Goal: Task Accomplishment & Management: Use online tool/utility

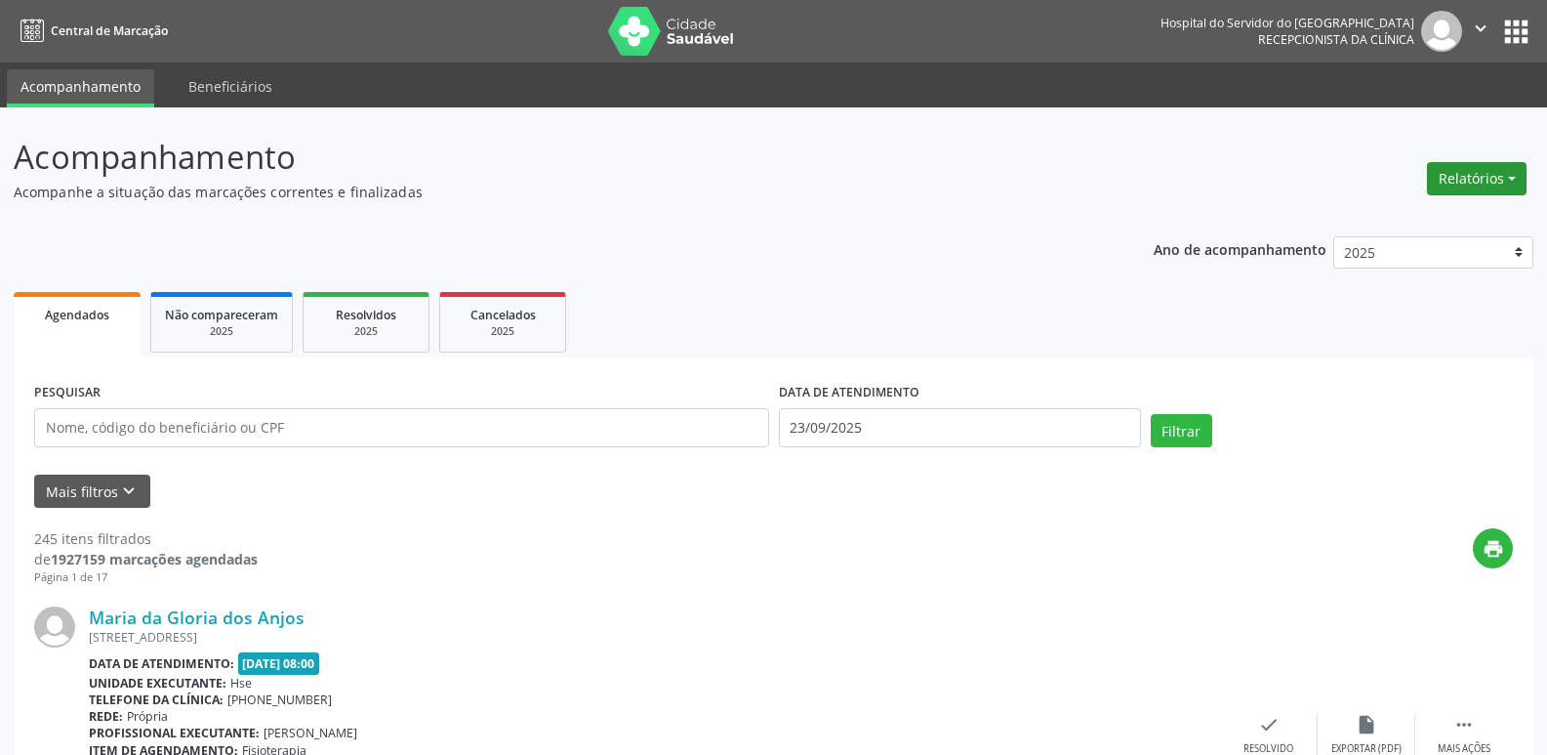
click at [1467, 184] on button "Relatórios" at bounding box center [1477, 178] width 100 height 33
click at [1368, 216] on link "Agendamentos" at bounding box center [1423, 220] width 210 height 27
select select "8"
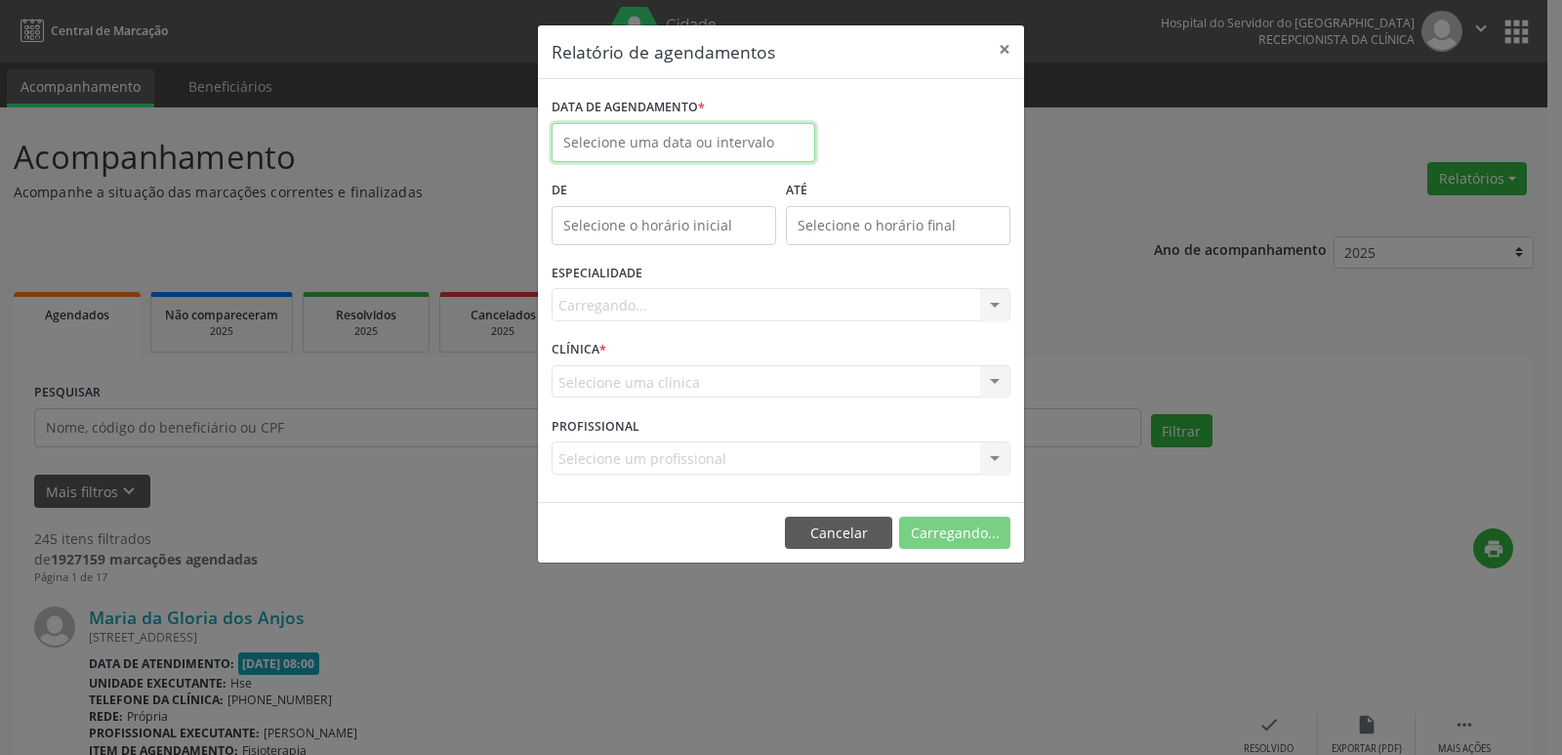
click at [622, 145] on body "Central de Marcação Hospital do Servidor do [GEOGRAPHIC_DATA] Recepcionista da …" at bounding box center [781, 377] width 1562 height 755
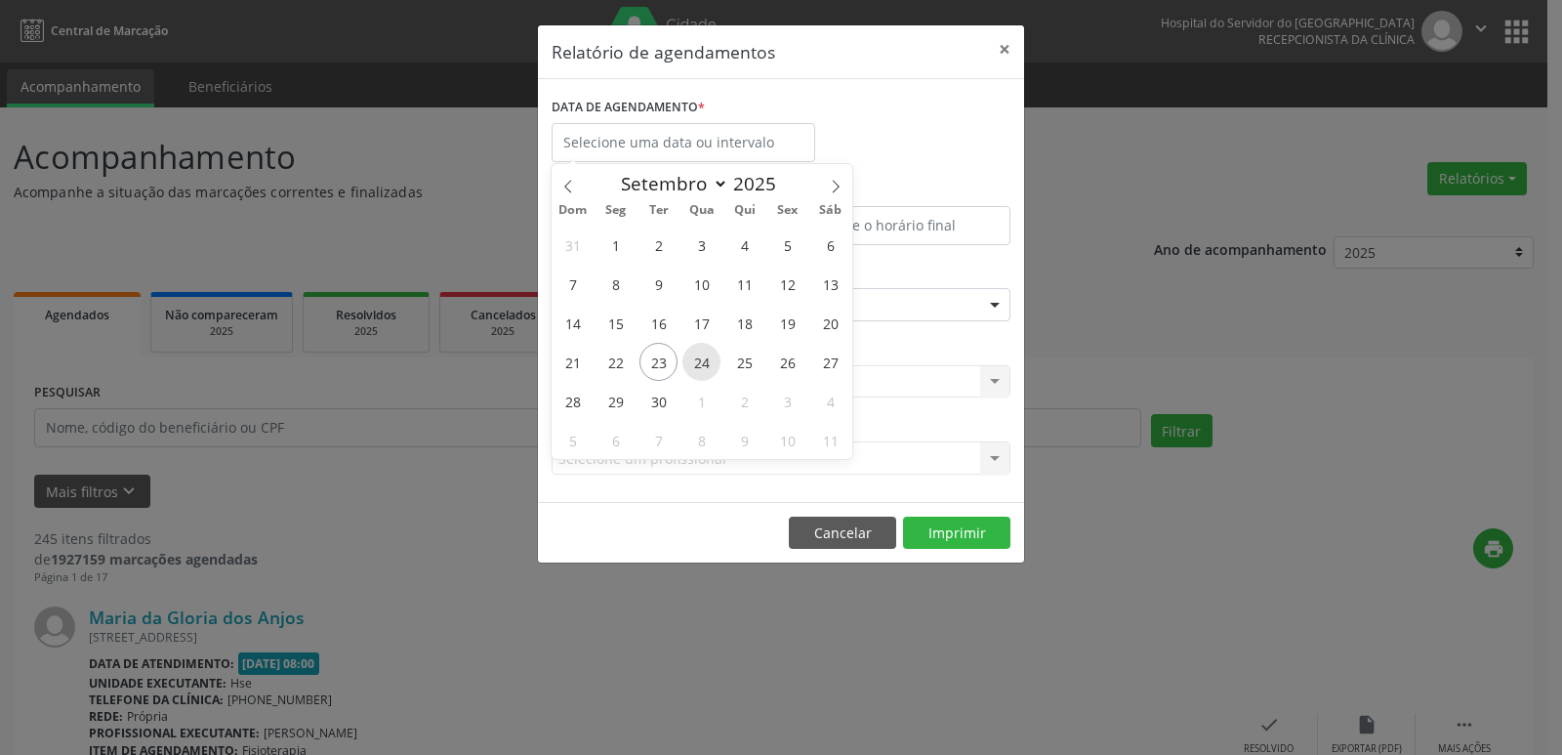
click at [701, 367] on span "24" at bounding box center [701, 362] width 38 height 38
type input "[DATE]"
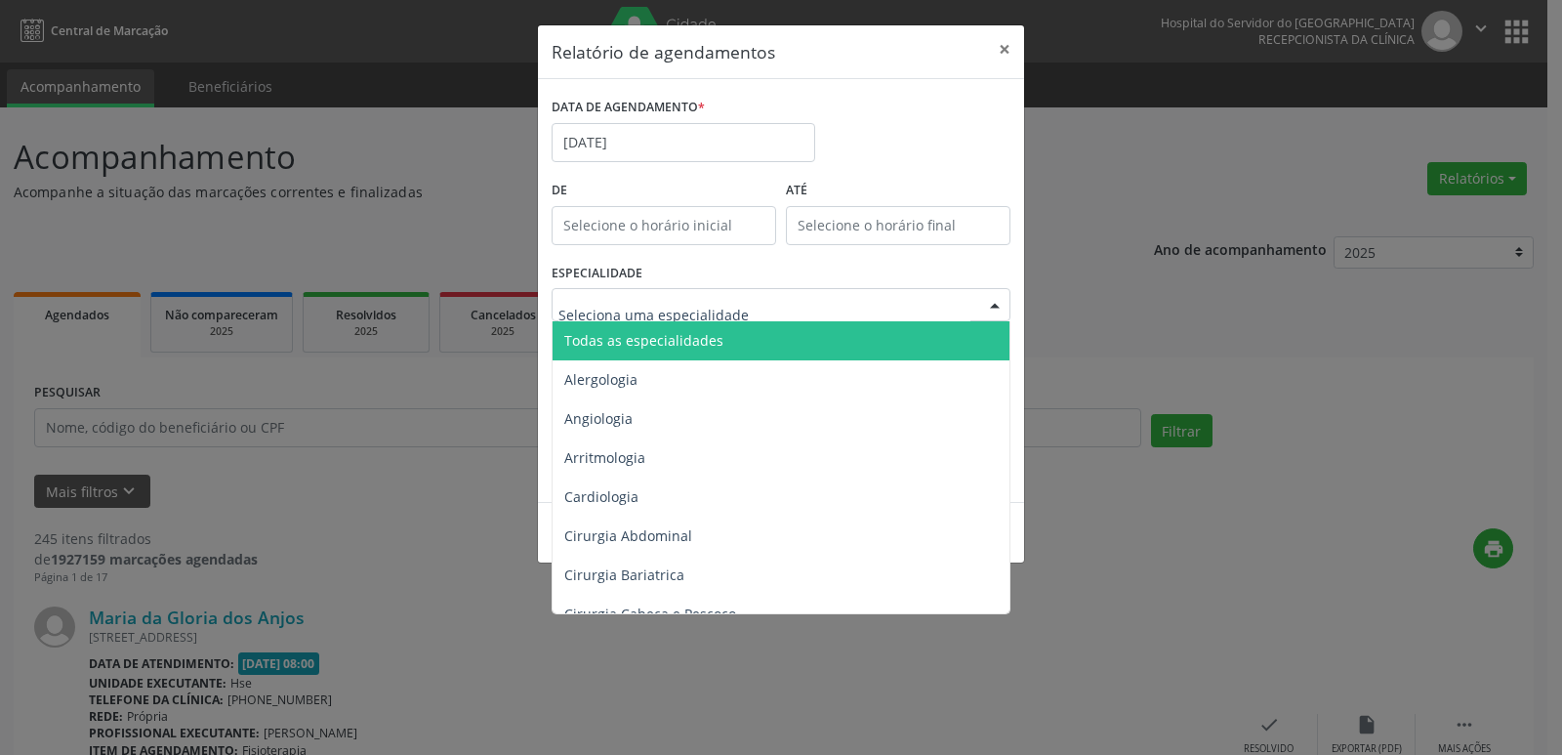
click at [678, 346] on span "Todas as especialidades" at bounding box center [643, 340] width 159 height 19
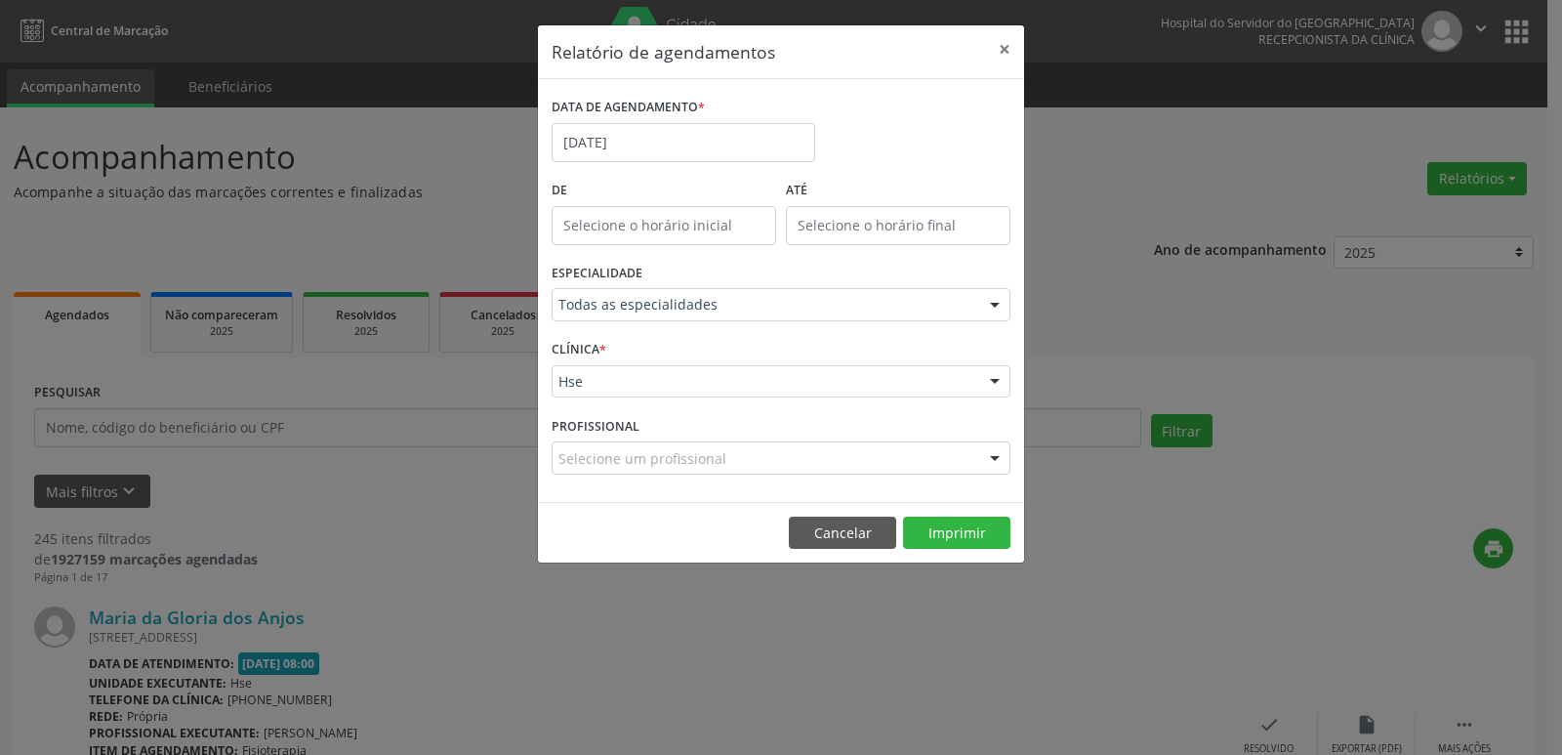
click at [601, 369] on div "Hse" at bounding box center [781, 381] width 459 height 33
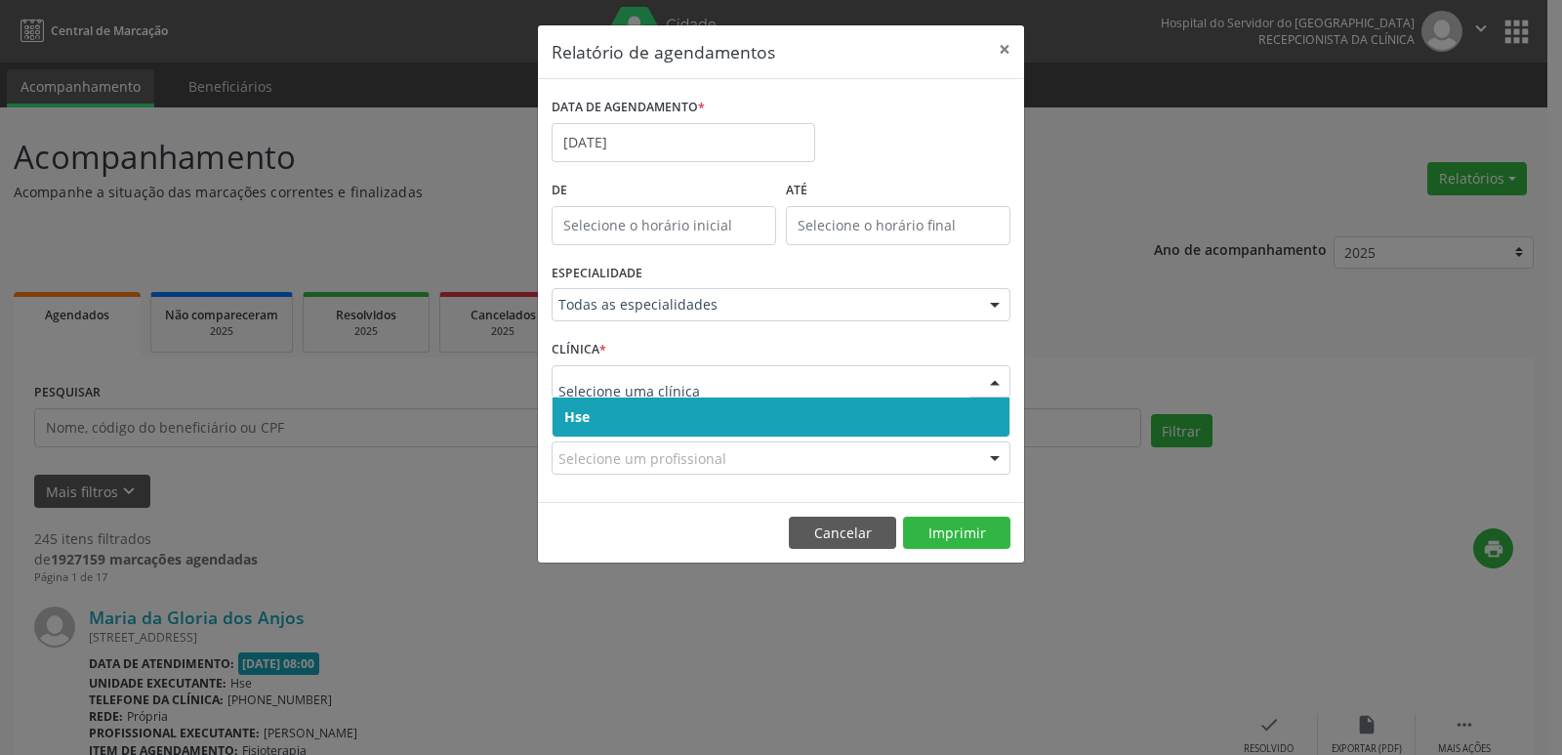
click at [633, 415] on span "Hse" at bounding box center [781, 416] width 457 height 39
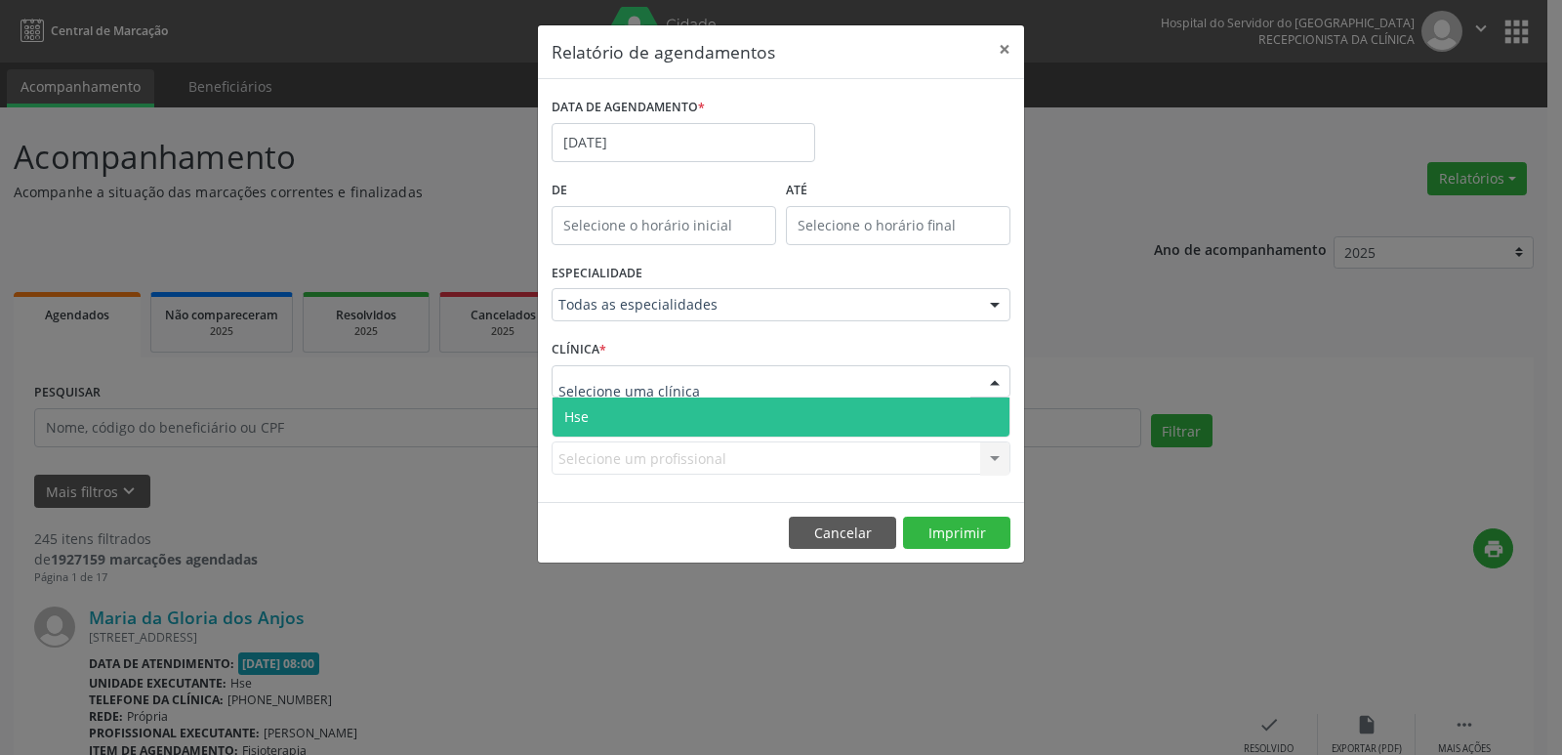
click at [665, 428] on span "Hse" at bounding box center [781, 416] width 457 height 39
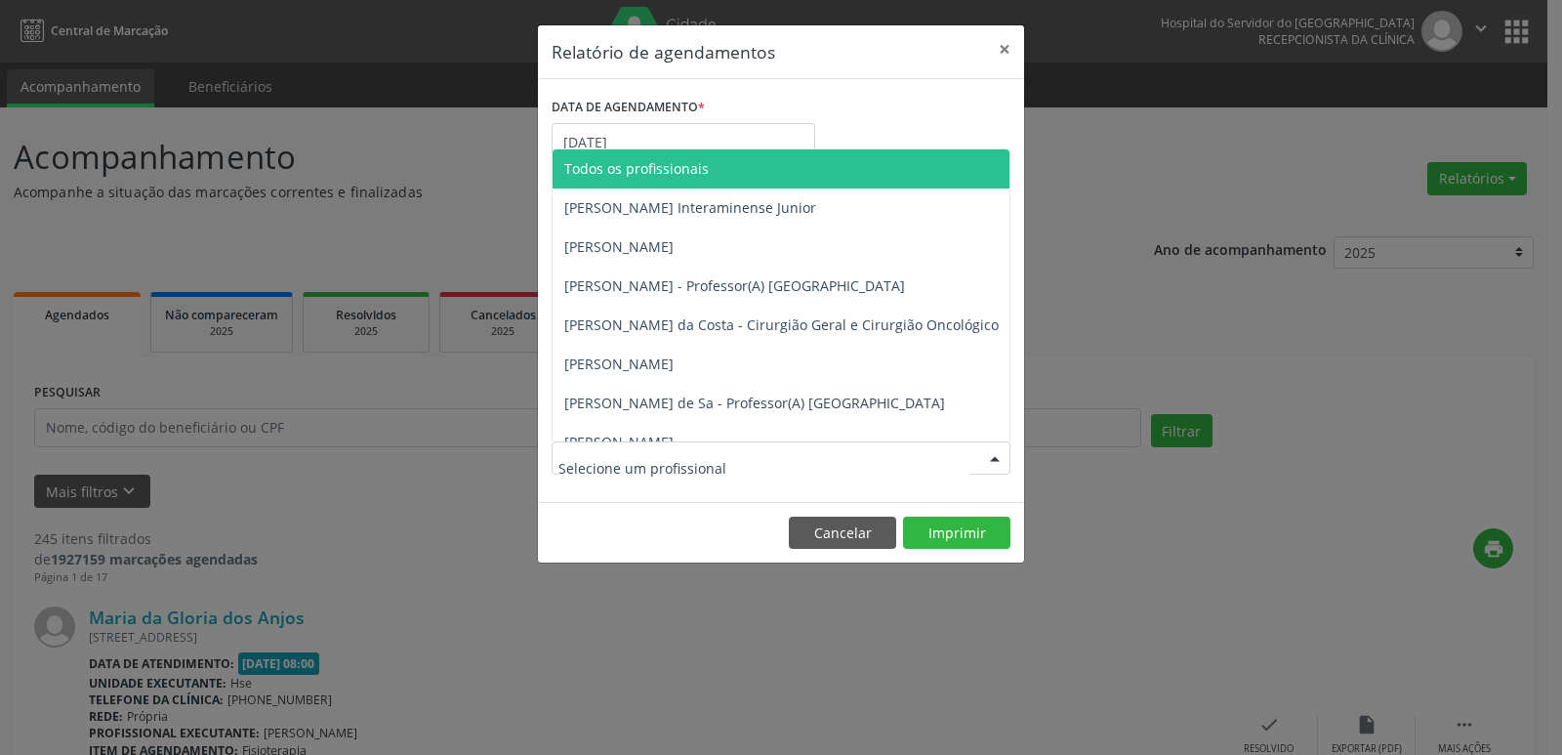
click at [680, 168] on span "Todos os profissionais" at bounding box center [636, 168] width 144 height 19
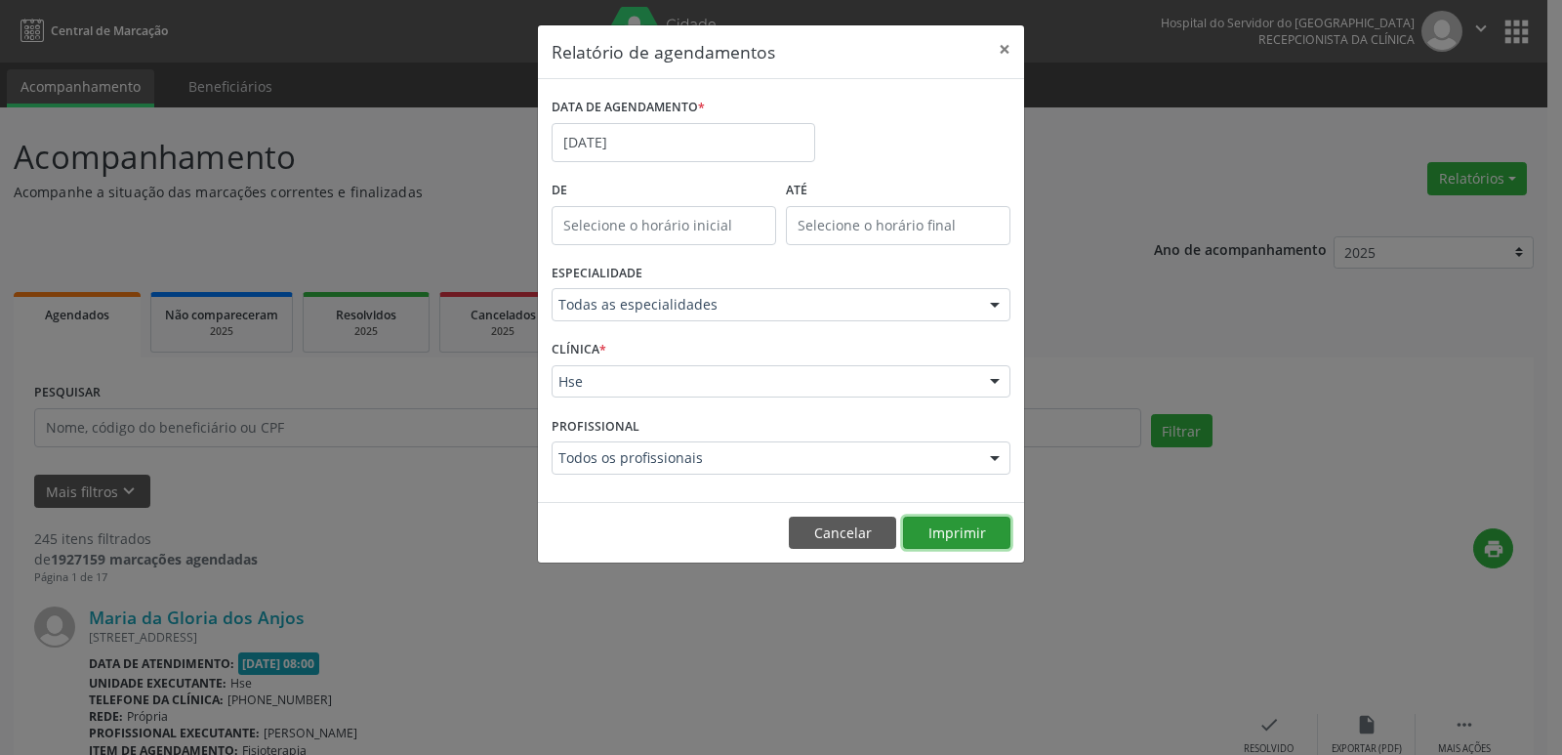
click at [945, 538] on button "Imprimir" at bounding box center [956, 532] width 107 height 33
click at [861, 532] on button "Cancelar" at bounding box center [842, 532] width 107 height 33
